Goal: Transaction & Acquisition: Purchase product/service

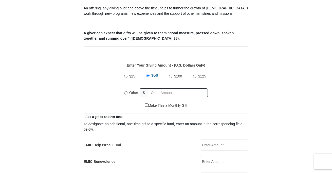
scroll to position [191, 0]
click at [126, 91] on input "Other" at bounding box center [125, 92] width 3 height 3
radio input "true"
click at [162, 88] on input "text" at bounding box center [179, 92] width 58 height 9
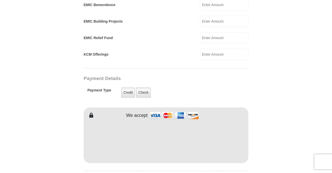
scroll to position [348, 0]
type input "3.00"
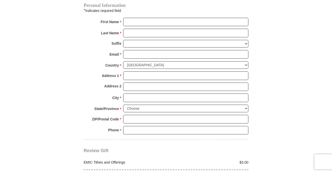
scroll to position [522, 0]
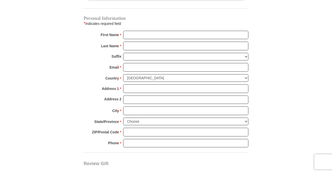
scroll to position [509, 0]
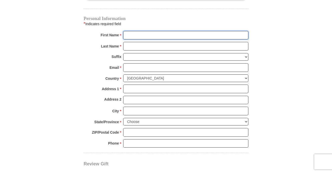
click at [190, 31] on input "First Name *" at bounding box center [185, 35] width 125 height 9
type input "[PERSON_NAME]"
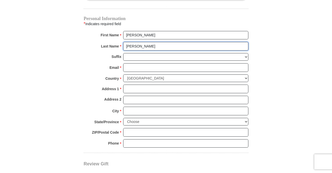
type input "[PERSON_NAME]"
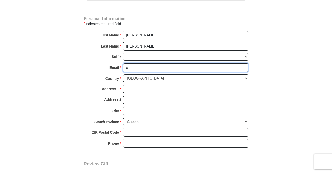
type input "[EMAIL_ADDRESS][DOMAIN_NAME]"
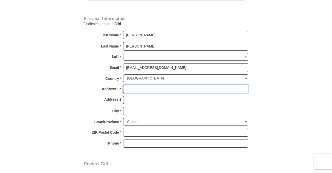
type input "[STREET_ADDRESS]"
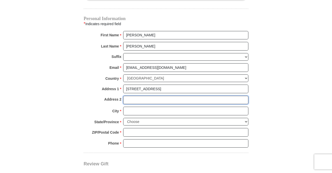
type input "Apt 701"
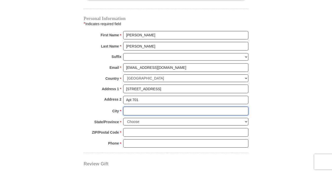
type input "Columbus"
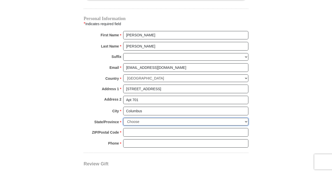
select select "OH"
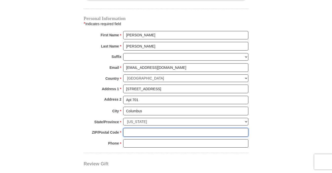
type input "43203"
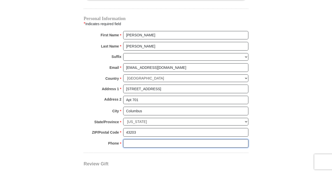
type input "6148176291"
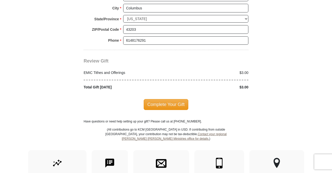
scroll to position [612, 0]
click at [179, 101] on span "Complete Your Gift" at bounding box center [166, 104] width 45 height 11
